Goal: Task Accomplishment & Management: Complete application form

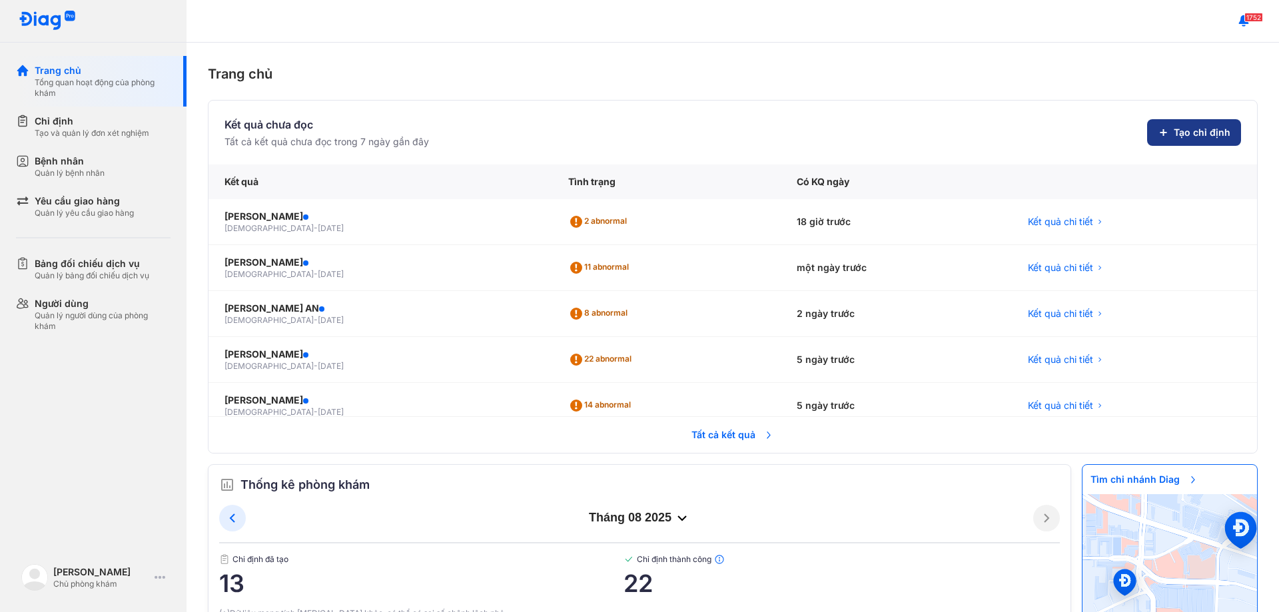
click at [1173, 133] on span "Tạo chỉ định" at bounding box center [1201, 132] width 57 height 13
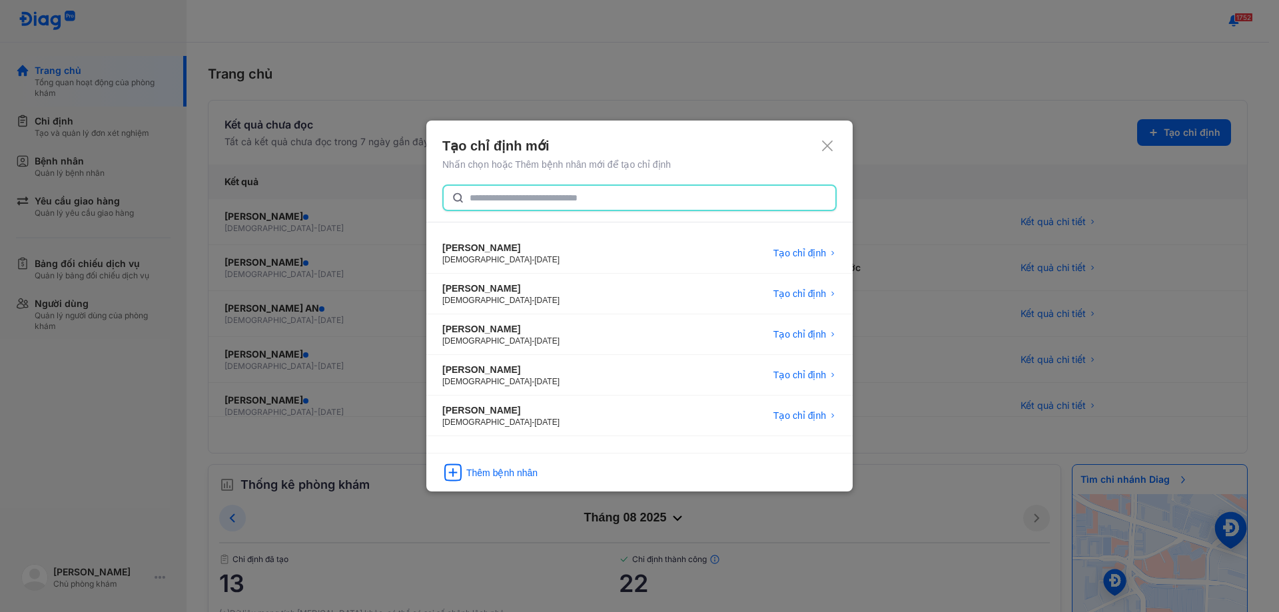
click at [521, 194] on input "text" at bounding box center [648, 198] width 358 height 24
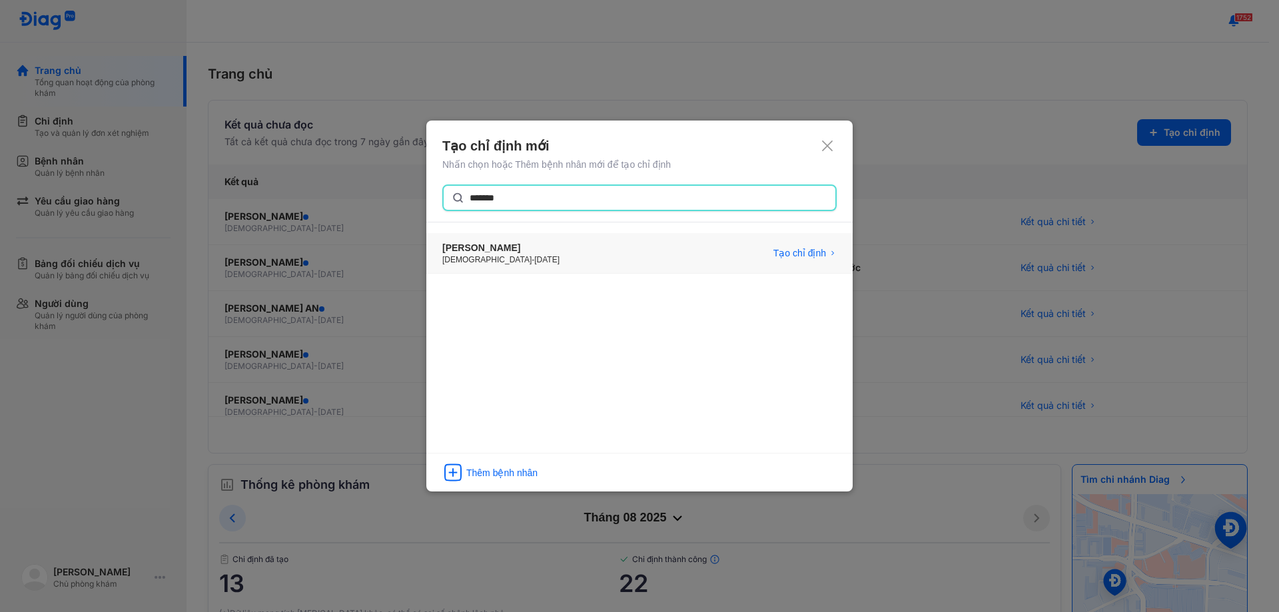
type input "*******"
click at [513, 250] on div "[PERSON_NAME]" at bounding box center [500, 248] width 117 height 13
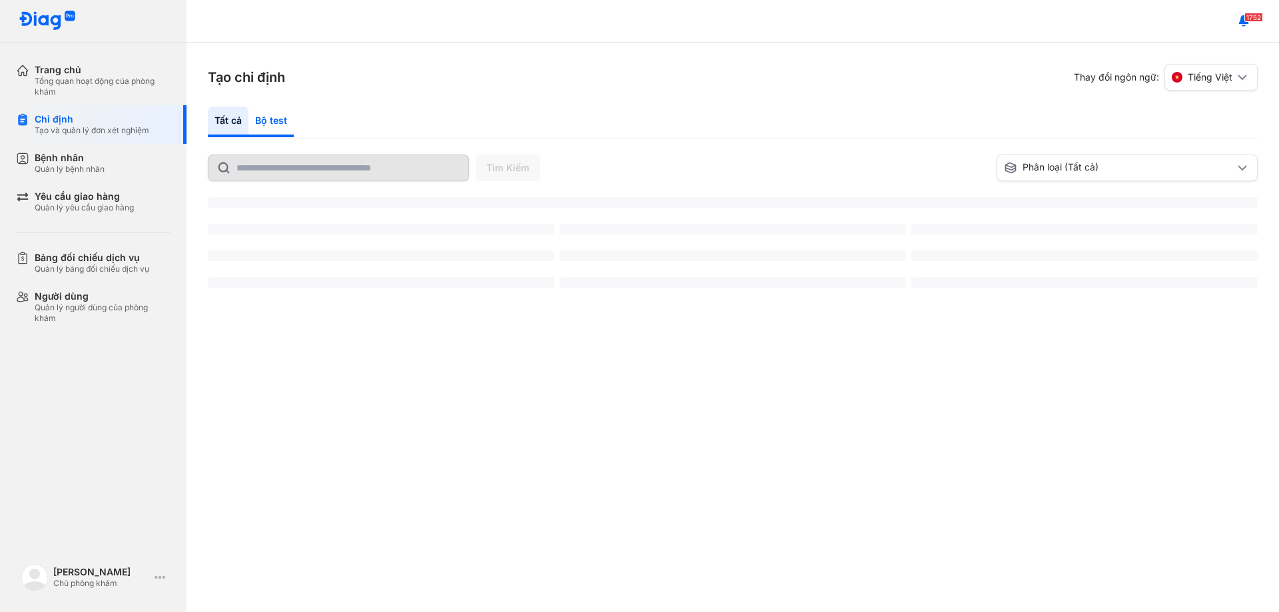
click at [273, 112] on div "Bộ test" at bounding box center [270, 122] width 45 height 31
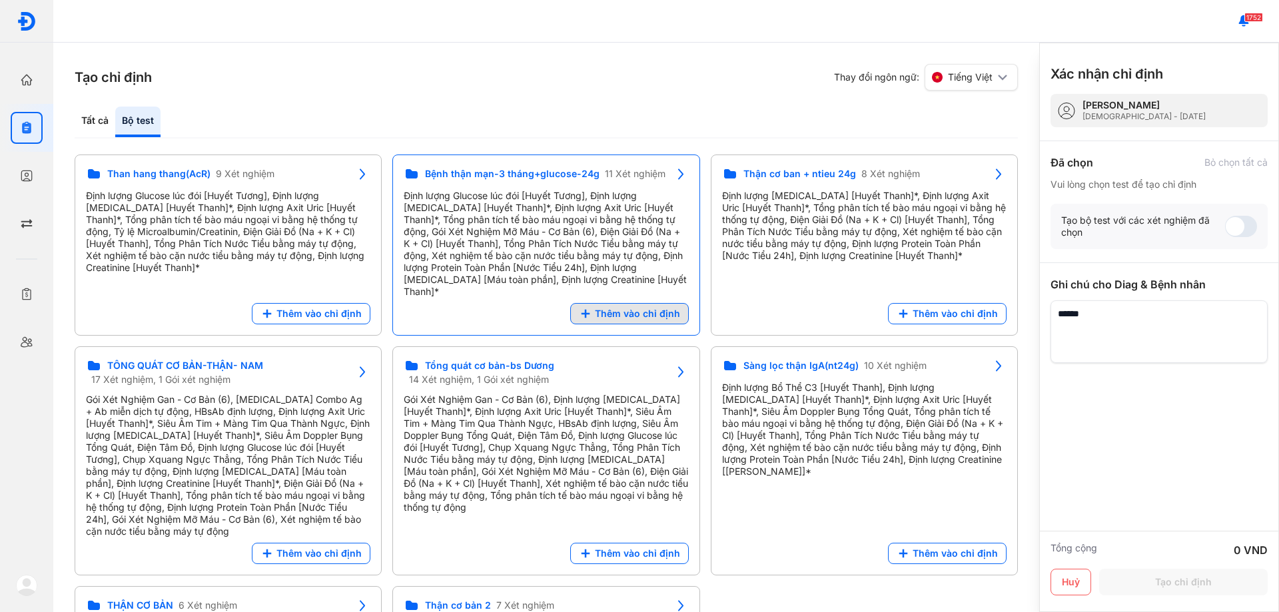
click at [625, 308] on span "Thêm vào chỉ định" at bounding box center [637, 314] width 85 height 12
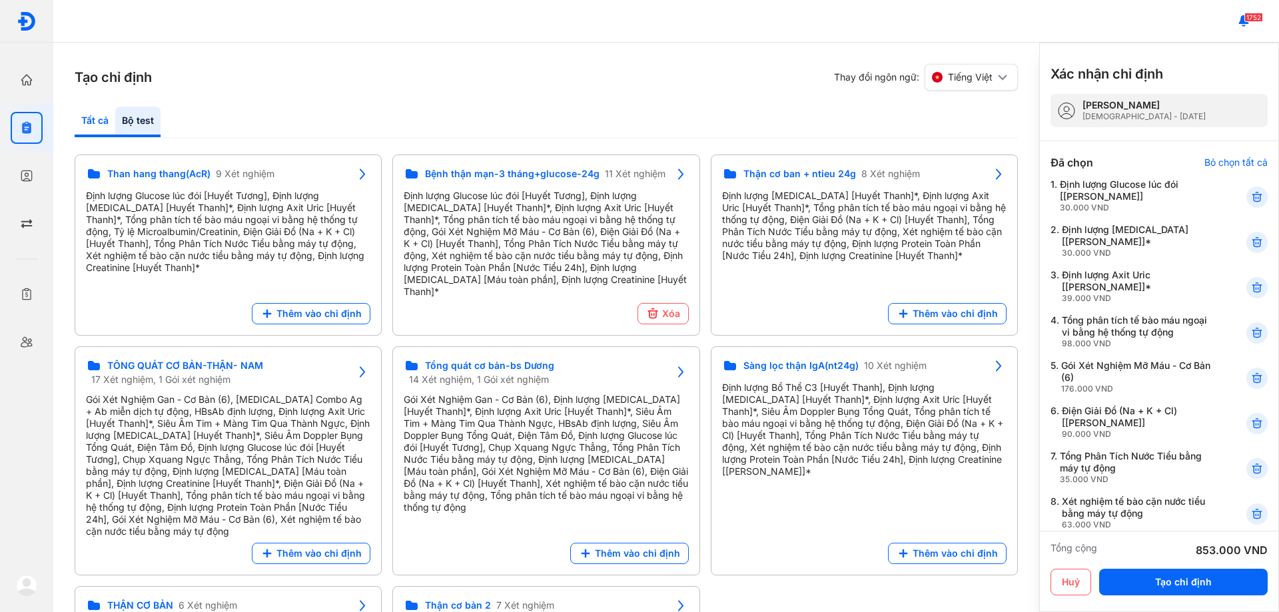
click at [93, 126] on div "Tất cả" at bounding box center [95, 122] width 41 height 31
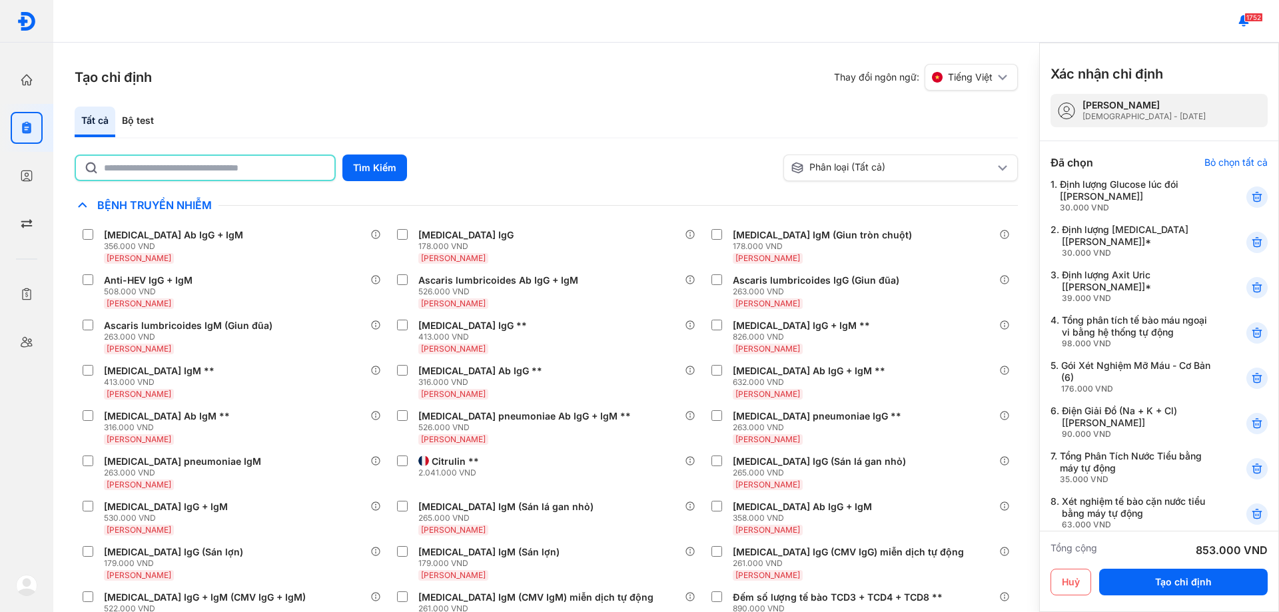
click at [198, 173] on input "text" at bounding box center [215, 168] width 222 height 24
type input "***"
click at [394, 174] on button "Tìm Kiếm" at bounding box center [374, 167] width 65 height 27
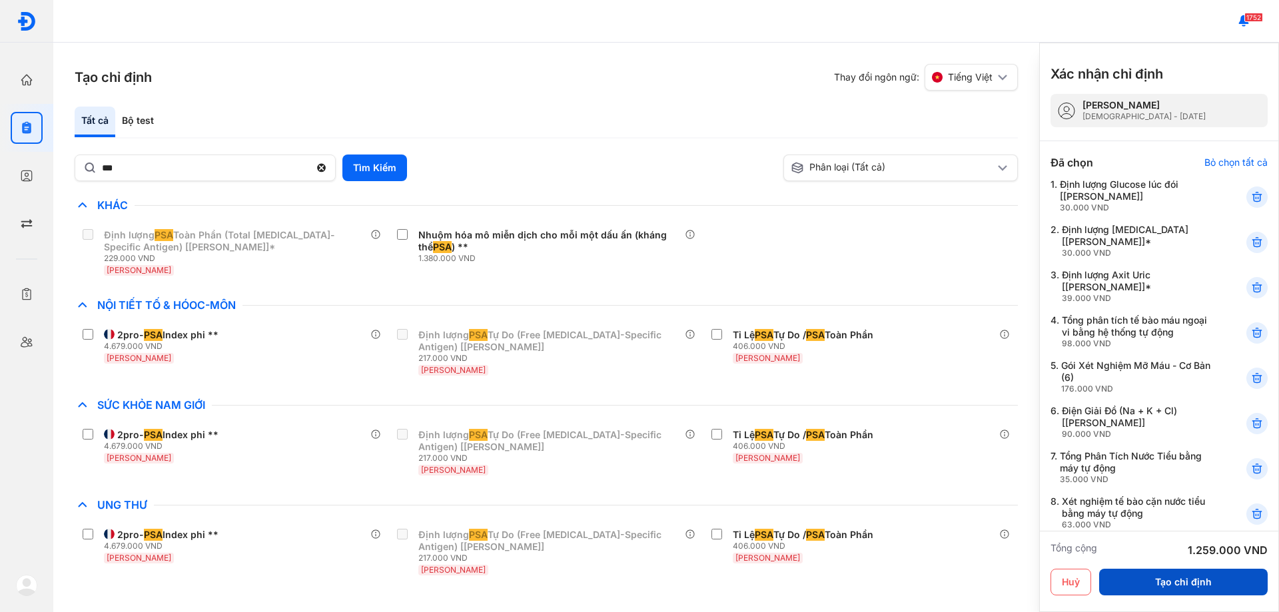
click at [1151, 578] on button "Tạo chỉ định" at bounding box center [1183, 582] width 168 height 27
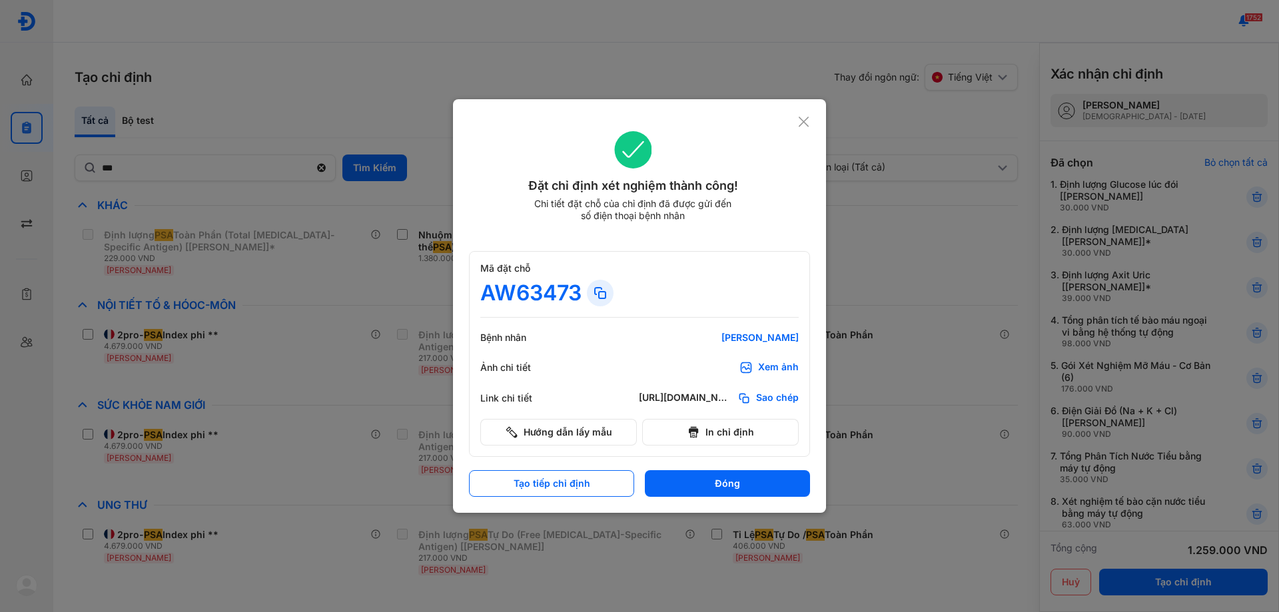
click at [800, 125] on use at bounding box center [803, 122] width 10 height 10
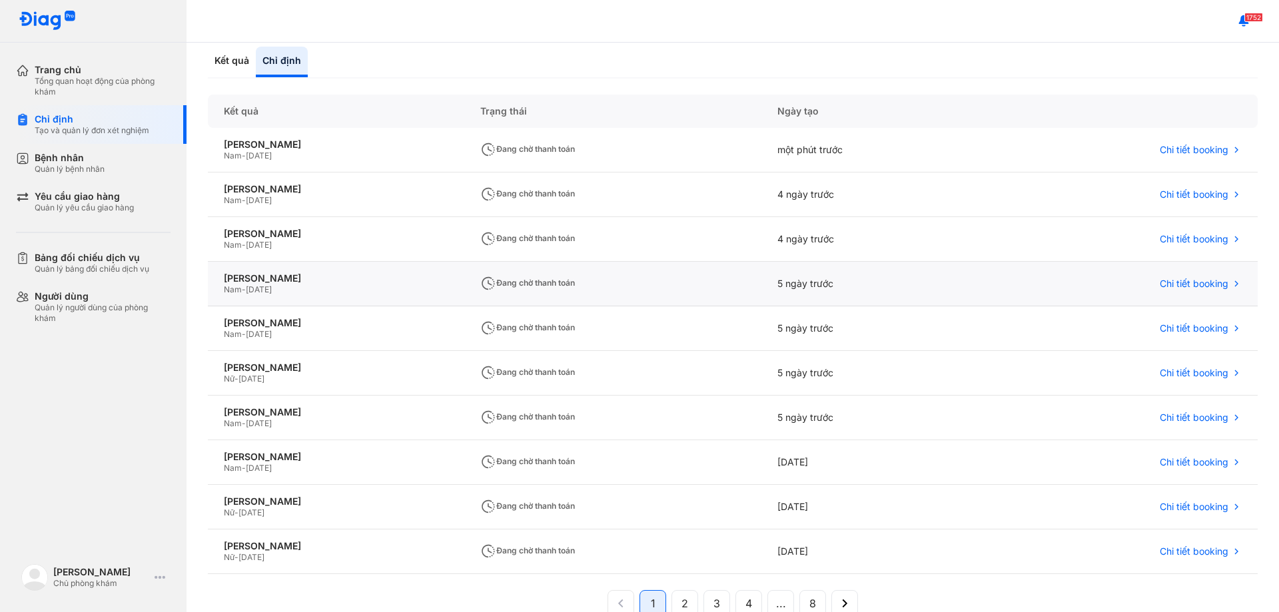
scroll to position [117, 0]
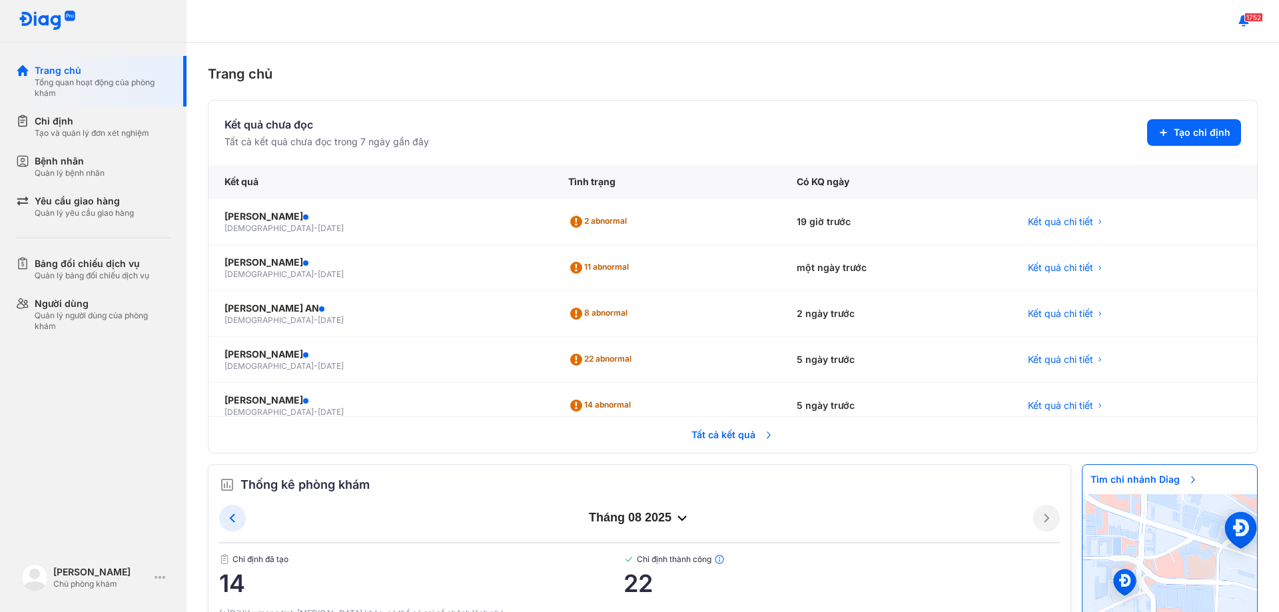
click at [702, 438] on span "Tất cả kết quả" at bounding box center [732, 434] width 99 height 29
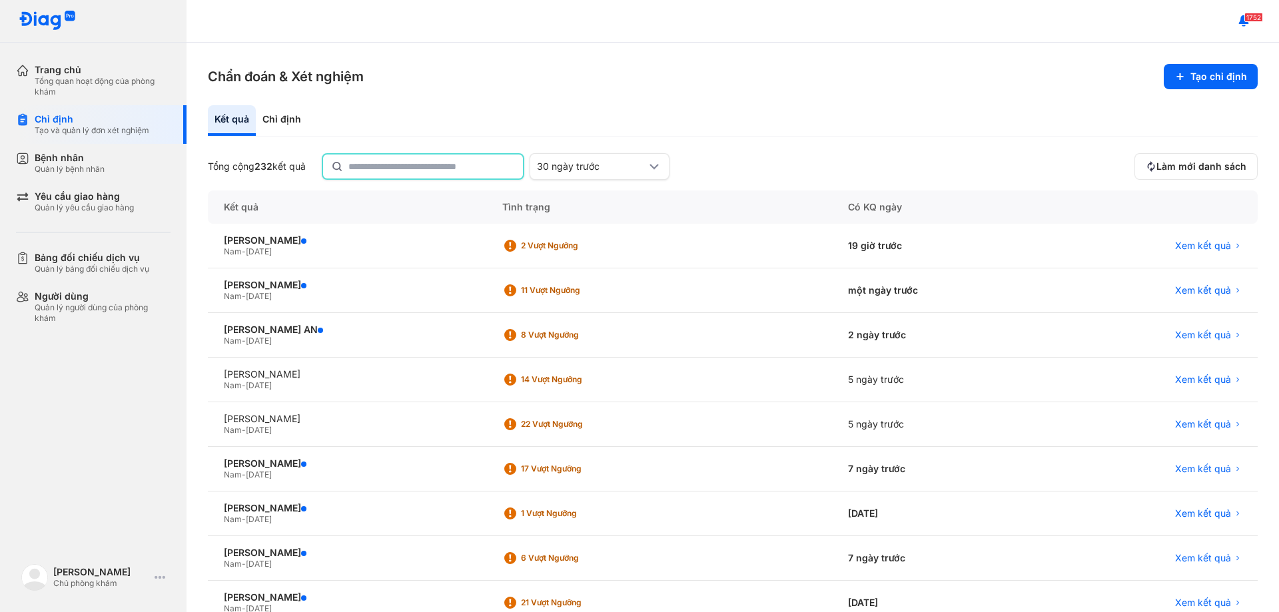
click at [447, 166] on input "text" at bounding box center [431, 166] width 166 height 24
type input "*"
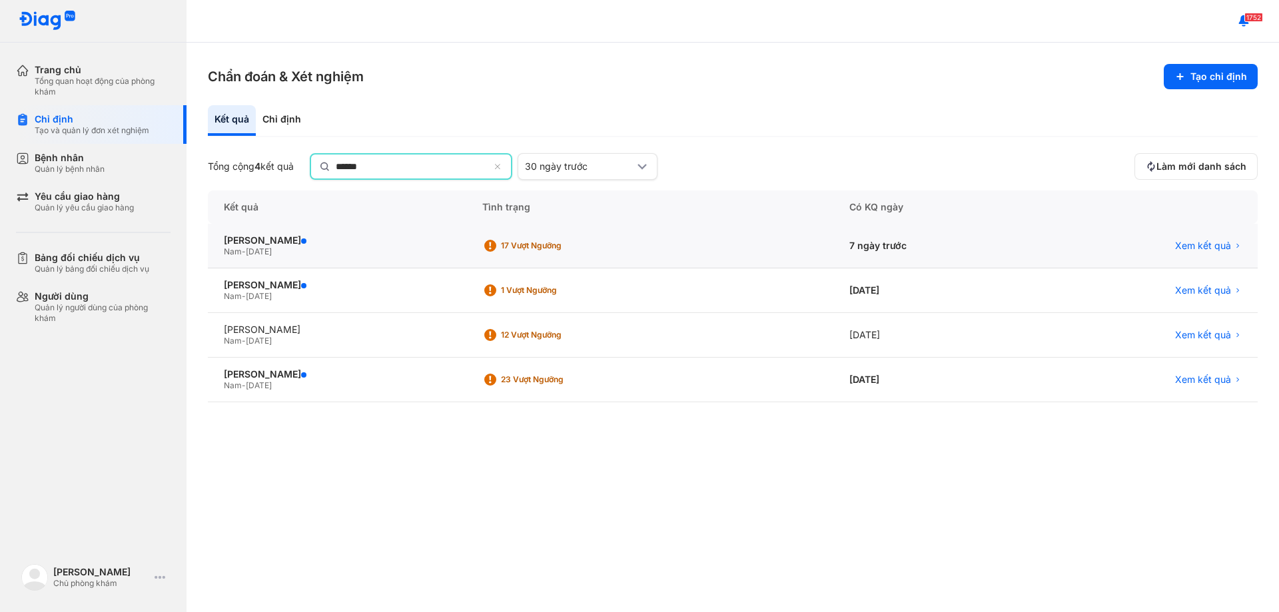
type input "******"
click at [1225, 252] on div "Xem kết quả" at bounding box center [1146, 247] width 222 height 45
click at [606, 258] on div "17 Vượt ngưỡng" at bounding box center [649, 246] width 367 height 45
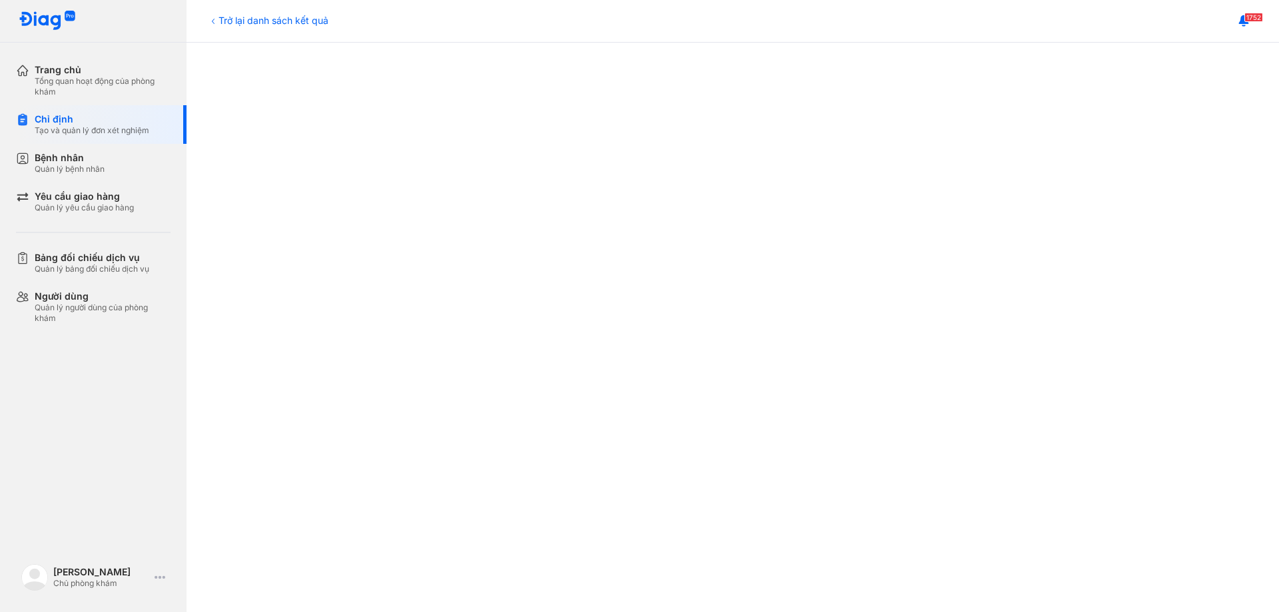
scroll to position [666, 0]
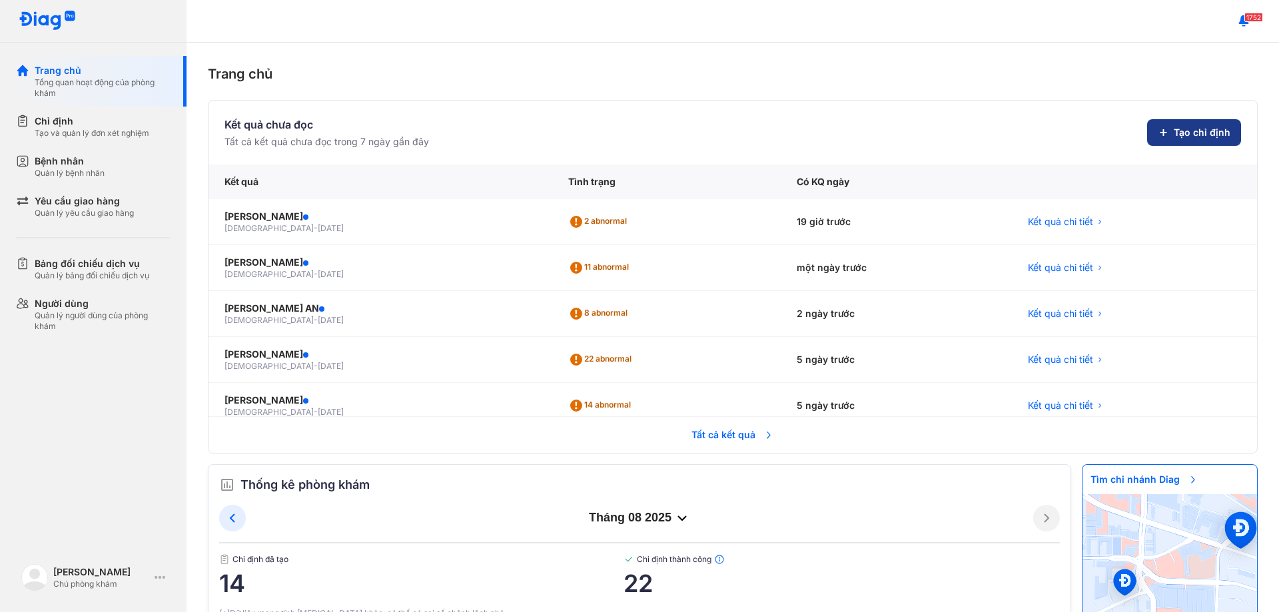
click at [1183, 133] on span "Tạo chỉ định" at bounding box center [1201, 132] width 57 height 13
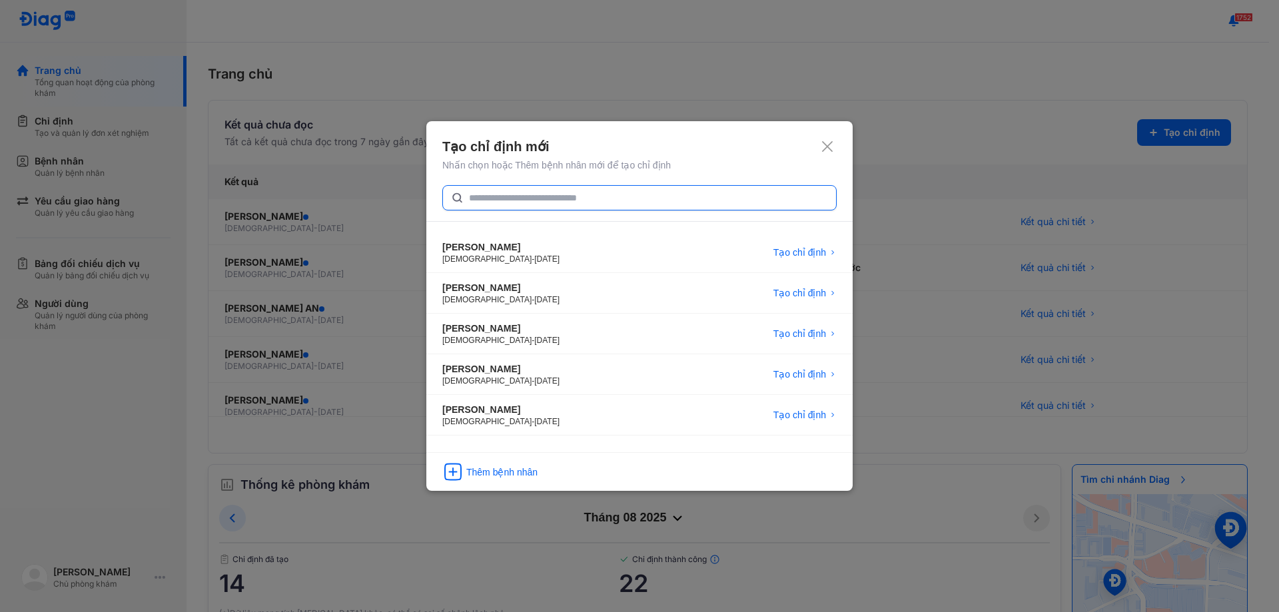
click at [513, 197] on input "text" at bounding box center [648, 198] width 359 height 24
type input "*"
type input "**********"
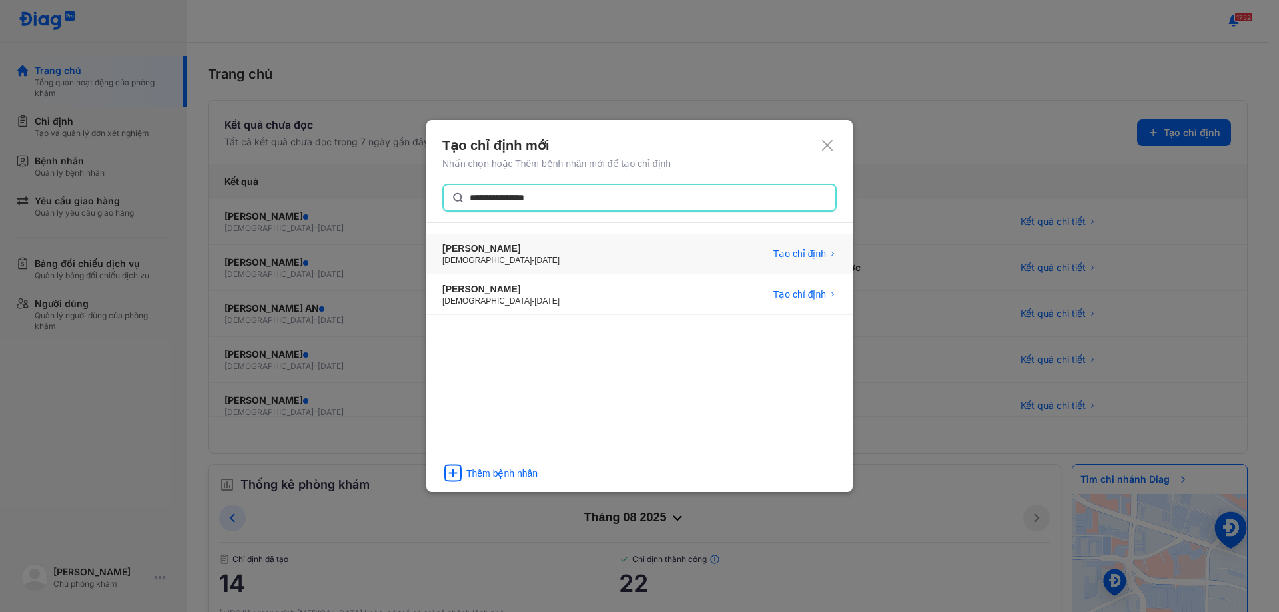
click at [800, 253] on span "Tạo chỉ định" at bounding box center [799, 253] width 53 height 13
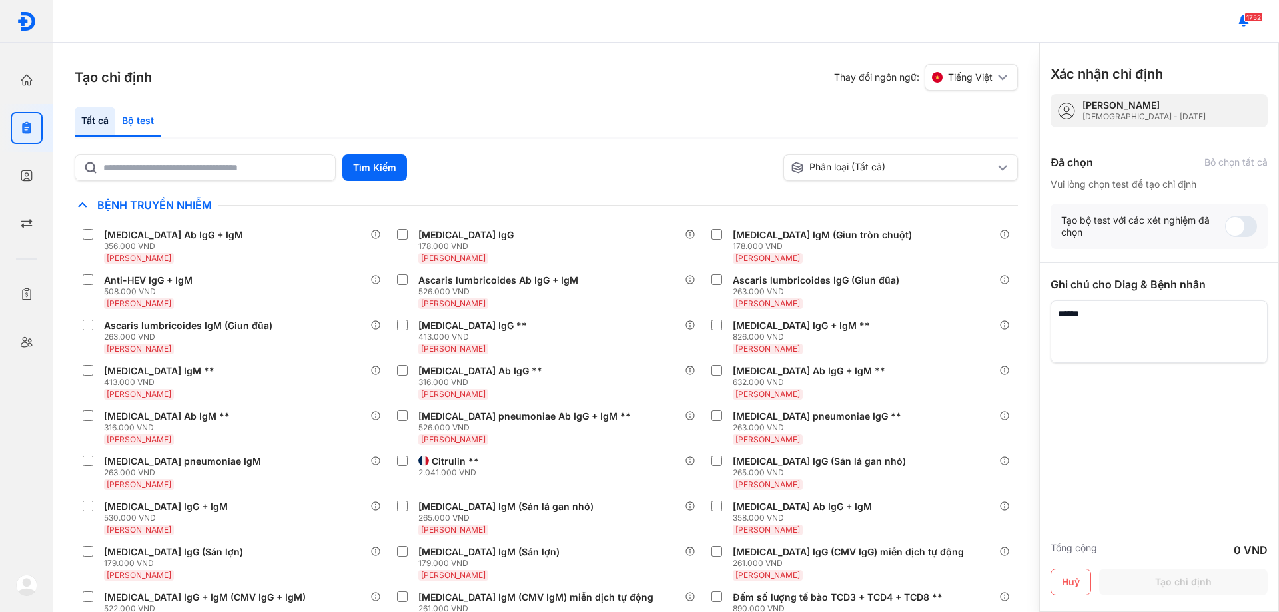
click at [145, 119] on div "Bộ test" at bounding box center [137, 122] width 45 height 31
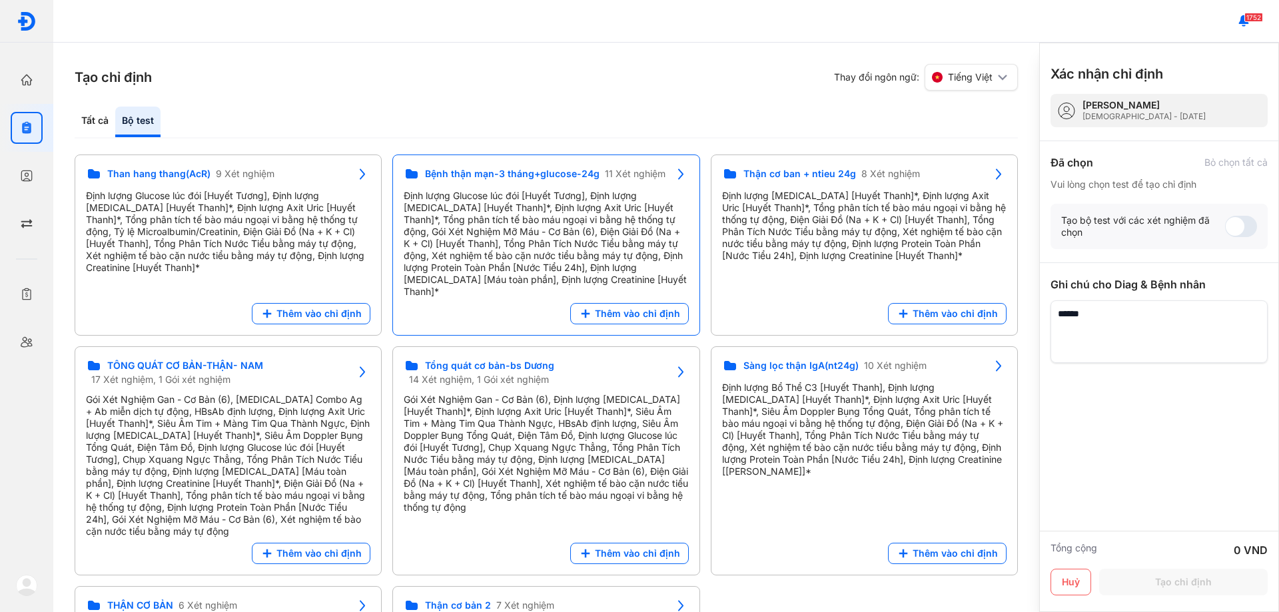
click at [609, 308] on span "Thêm vào chỉ định" at bounding box center [637, 314] width 85 height 12
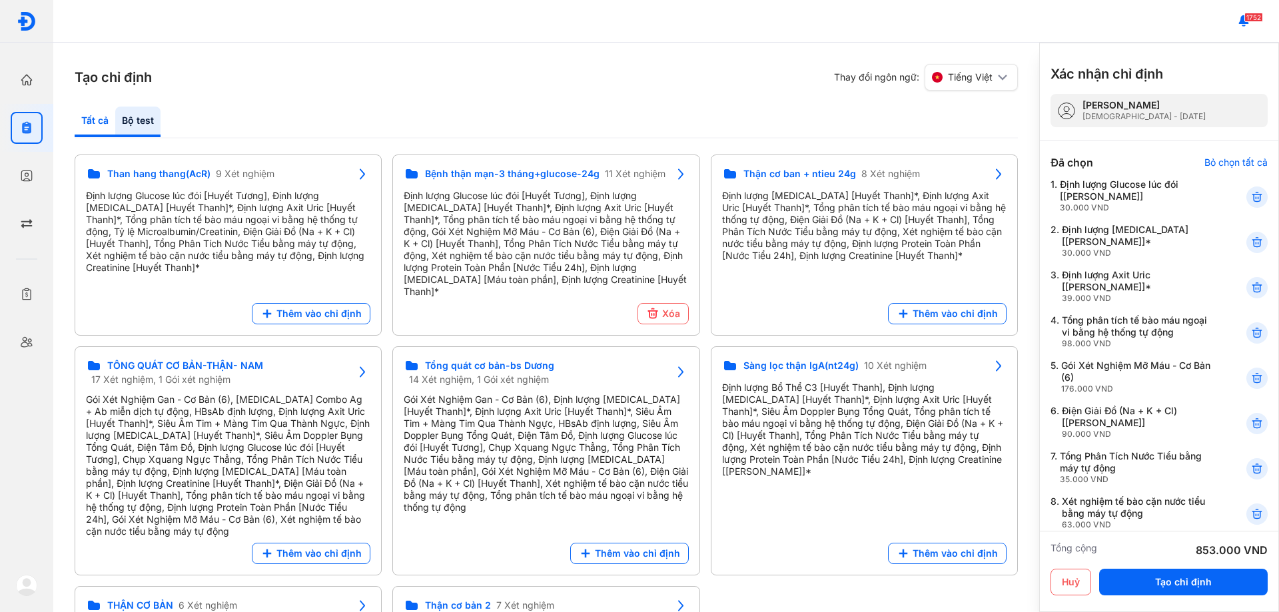
click at [93, 127] on div "Tất cả" at bounding box center [95, 122] width 41 height 31
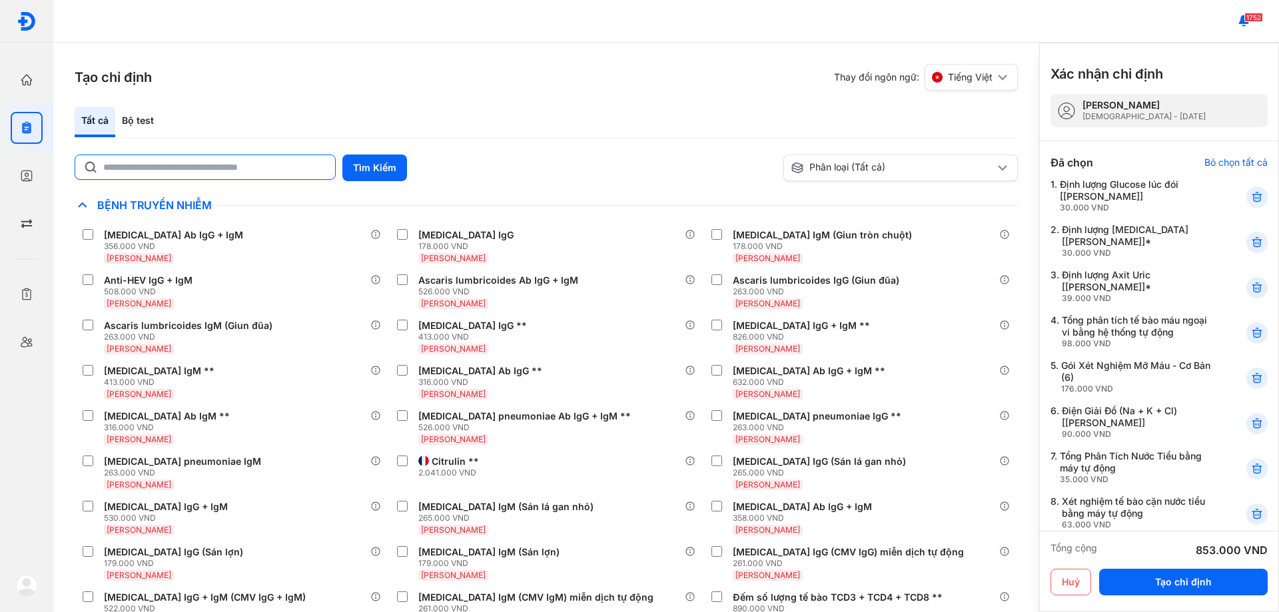
click at [152, 169] on input "text" at bounding box center [215, 167] width 224 height 24
type input "*"
type input "**********"
click at [380, 172] on button "Tìm Kiếm" at bounding box center [374, 167] width 65 height 27
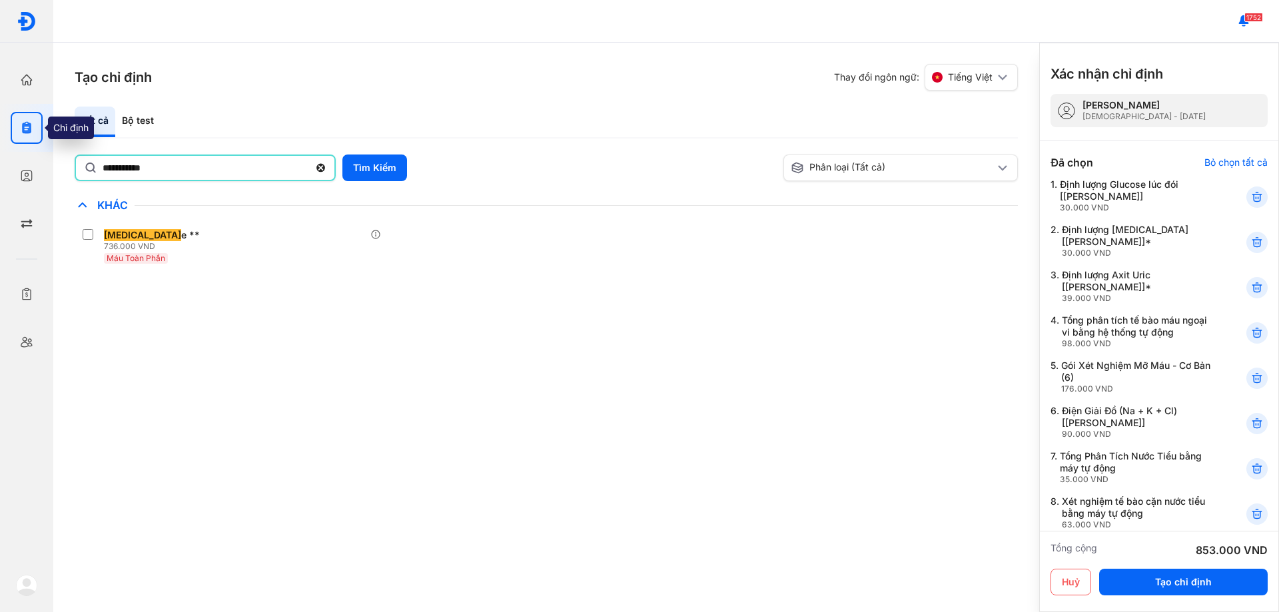
drag, startPoint x: 169, startPoint y: 174, endPoint x: 17, endPoint y: 143, distance: 155.0
click at [0, 179] on div "**********" at bounding box center [639, 306] width 1279 height 612
type input "**********"
click at [396, 164] on button "Tìm Kiếm" at bounding box center [374, 167] width 65 height 27
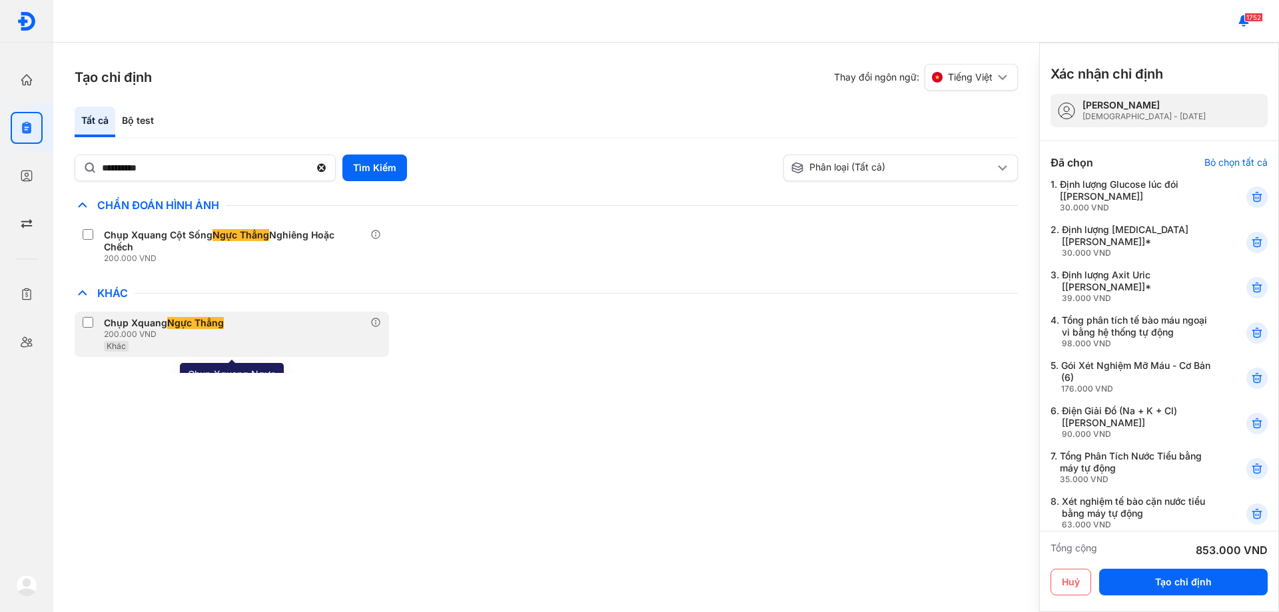
click at [80, 312] on div "Chụp Xquang Ngực Thẳng 200.000 VND Khác" at bounding box center [232, 334] width 314 height 45
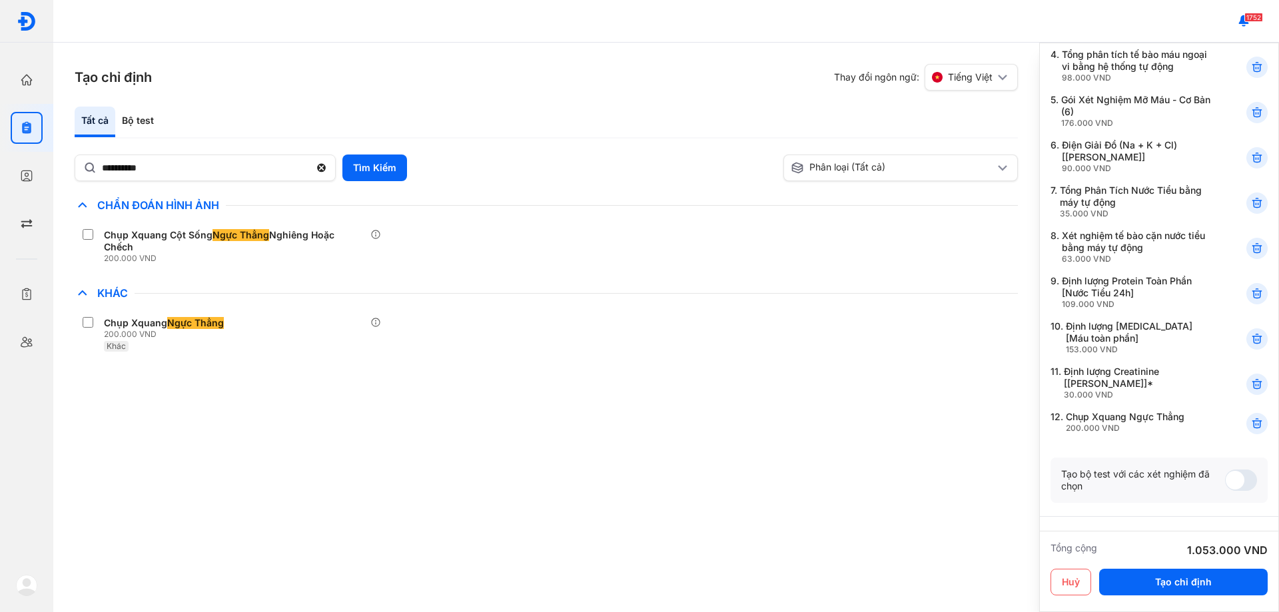
scroll to position [266, 0]
click at [1178, 574] on button "Tạo chỉ định" at bounding box center [1183, 582] width 168 height 27
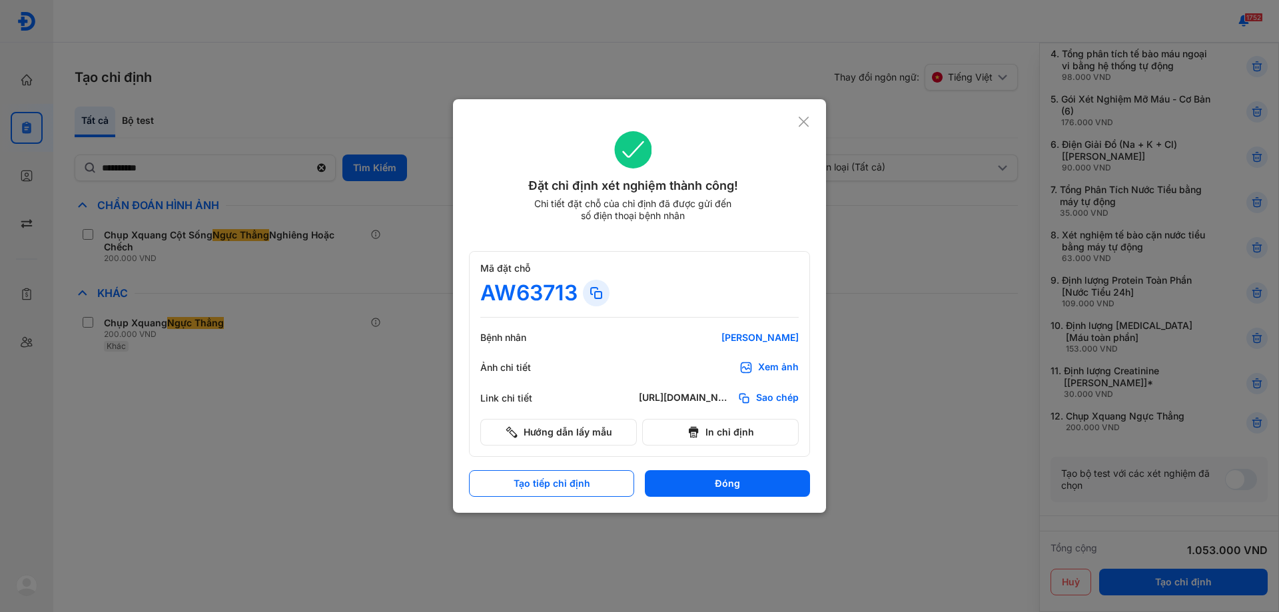
click at [799, 117] on use at bounding box center [803, 122] width 10 height 10
